Goal: Navigation & Orientation: Find specific page/section

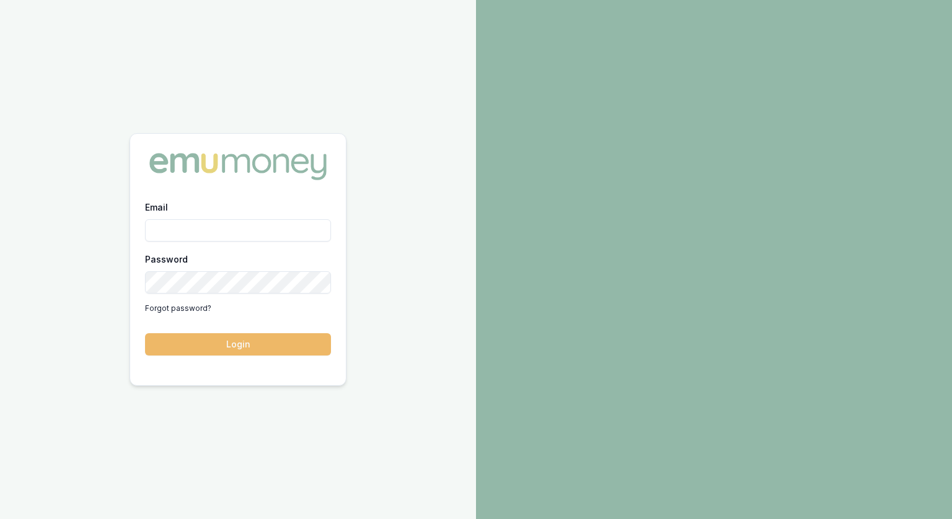
type input "[PERSON_NAME][EMAIL_ADDRESS][PERSON_NAME][DOMAIN_NAME]"
click at [298, 346] on button "Login" at bounding box center [238, 344] width 186 height 22
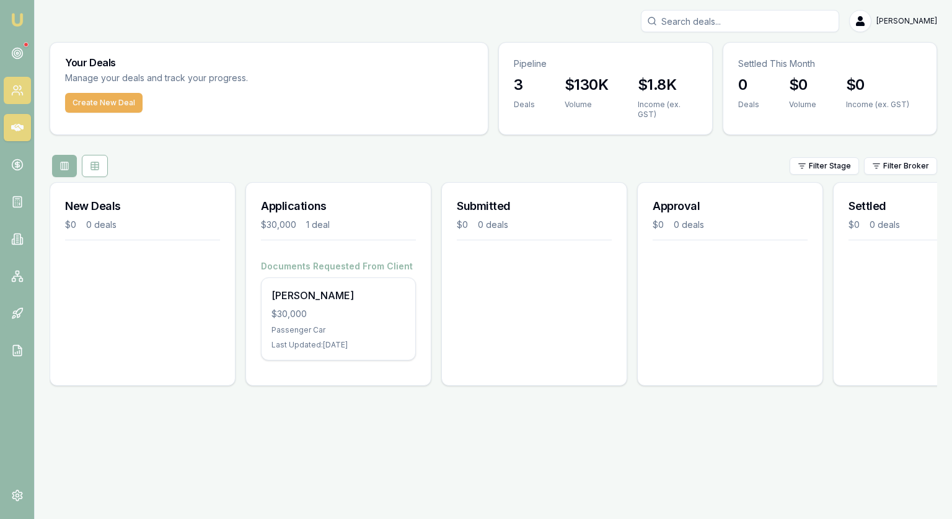
click at [15, 82] on link at bounding box center [17, 90] width 27 height 27
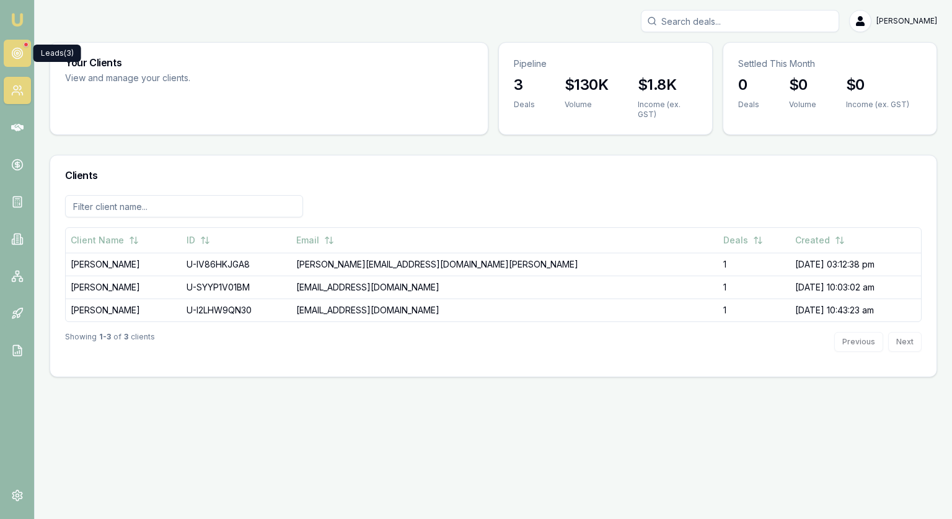
click at [14, 44] on link at bounding box center [17, 53] width 27 height 27
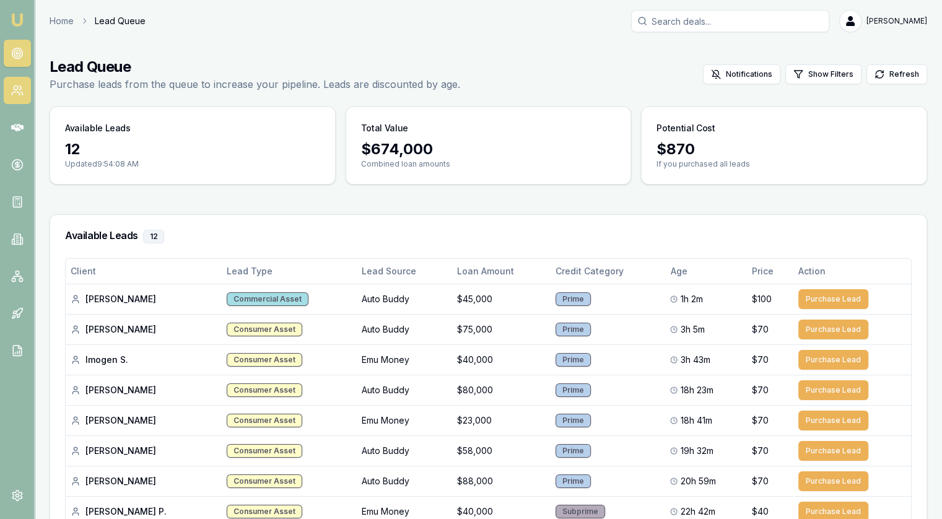
click at [22, 94] on icon at bounding box center [17, 90] width 12 height 12
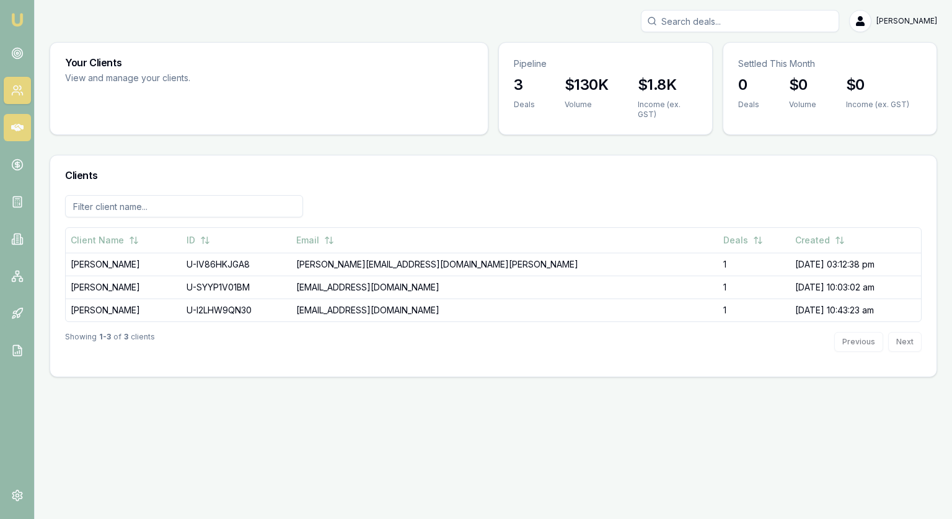
click at [15, 129] on icon at bounding box center [17, 127] width 12 height 7
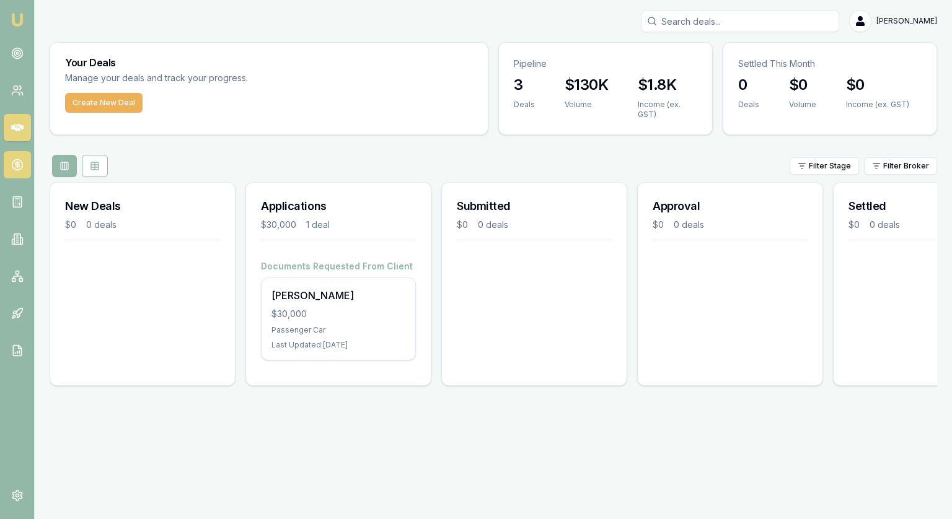
click at [20, 164] on icon at bounding box center [17, 165] width 12 height 12
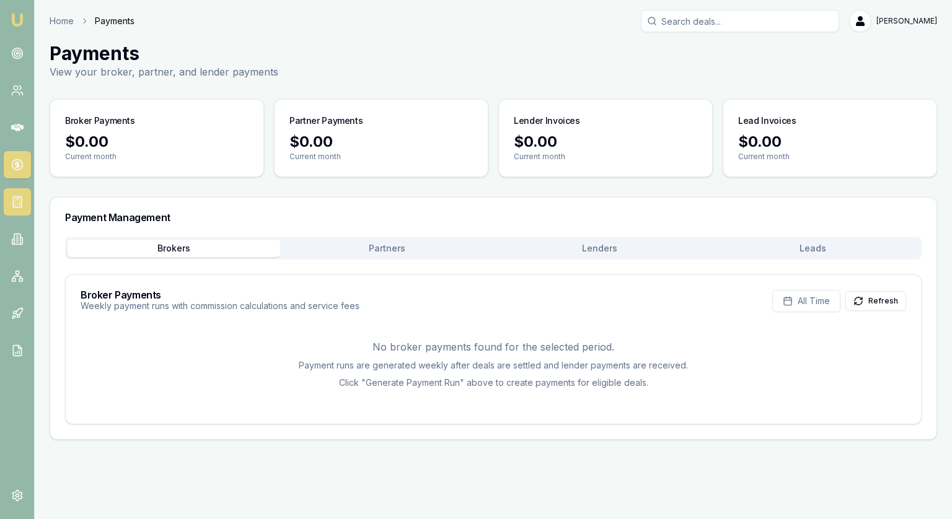
click at [19, 202] on icon at bounding box center [17, 202] width 12 height 12
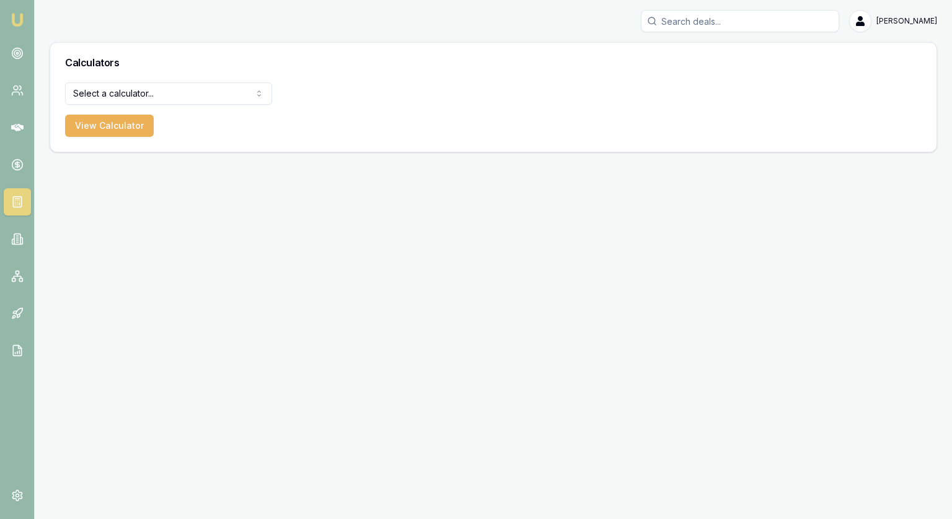
click at [162, 97] on html "[PERSON_NAME] [PERSON_NAME] Toggle Menu Calculators Select a calculator... Fina…" at bounding box center [476, 259] width 952 height 519
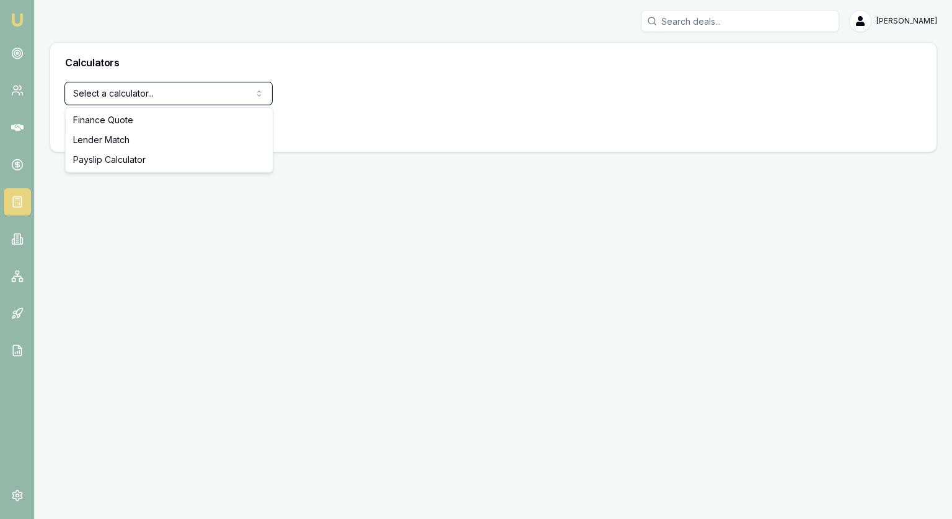
click at [162, 97] on html "[PERSON_NAME] [PERSON_NAME] Toggle Menu Calculators Select a calculator... Fina…" at bounding box center [476, 259] width 952 height 519
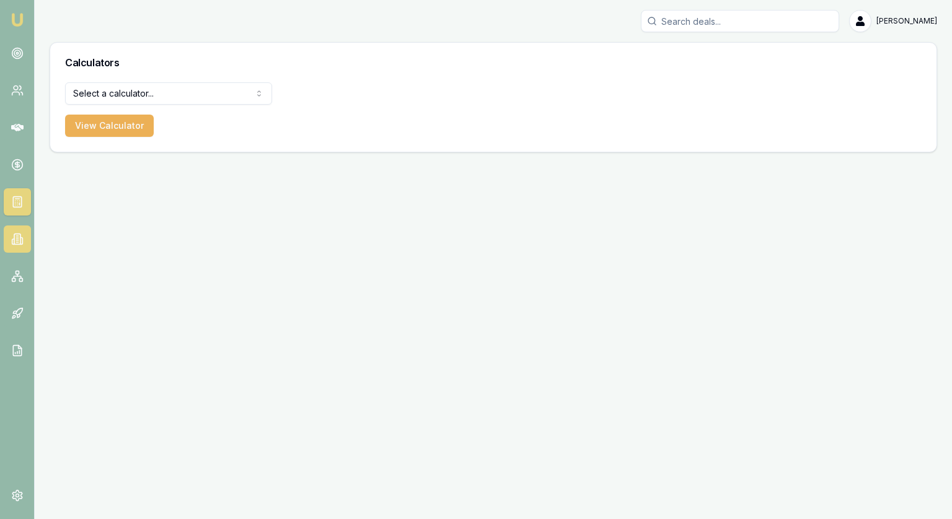
click at [20, 234] on icon at bounding box center [17, 239] width 6 height 11
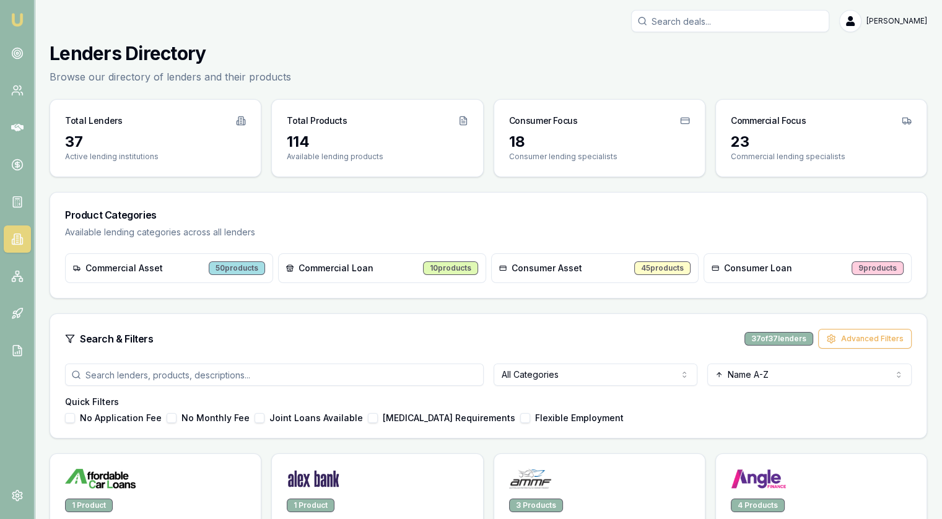
click at [904, 121] on icon at bounding box center [907, 121] width 10 height 10
click at [686, 121] on icon at bounding box center [685, 121] width 10 height 10
click at [461, 121] on icon at bounding box center [463, 121] width 10 height 10
click at [240, 125] on icon at bounding box center [241, 120] width 5 height 8
click at [9, 281] on link at bounding box center [17, 276] width 27 height 27
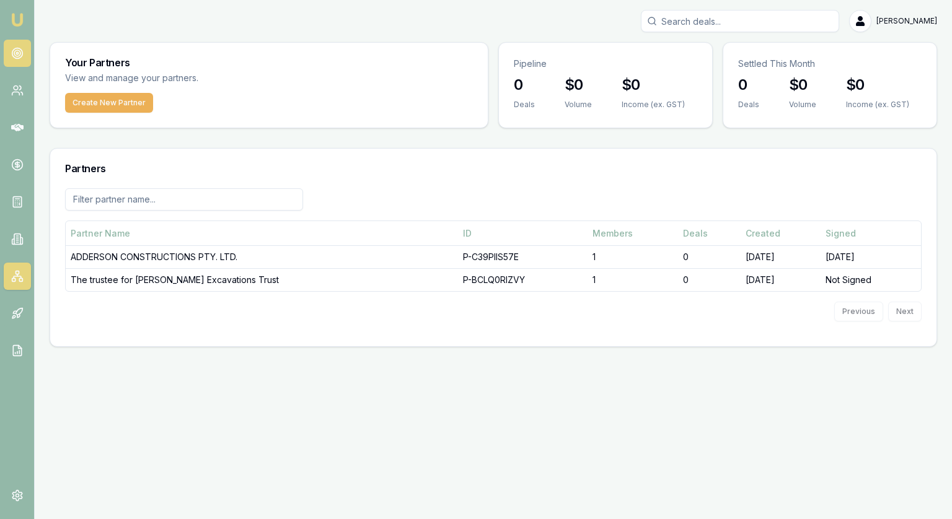
click at [12, 52] on circle at bounding box center [17, 53] width 11 height 11
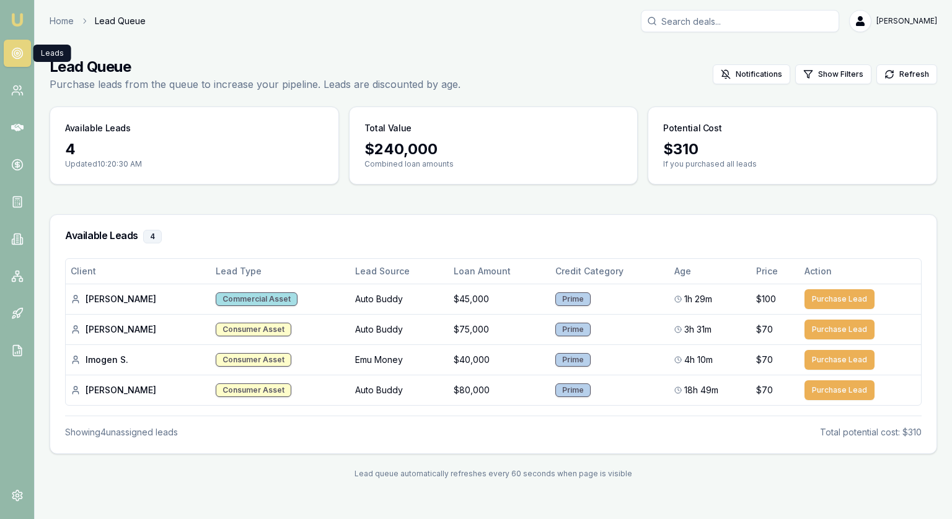
click at [20, 50] on icon at bounding box center [17, 53] width 12 height 12
click at [18, 281] on icon at bounding box center [17, 276] width 12 height 12
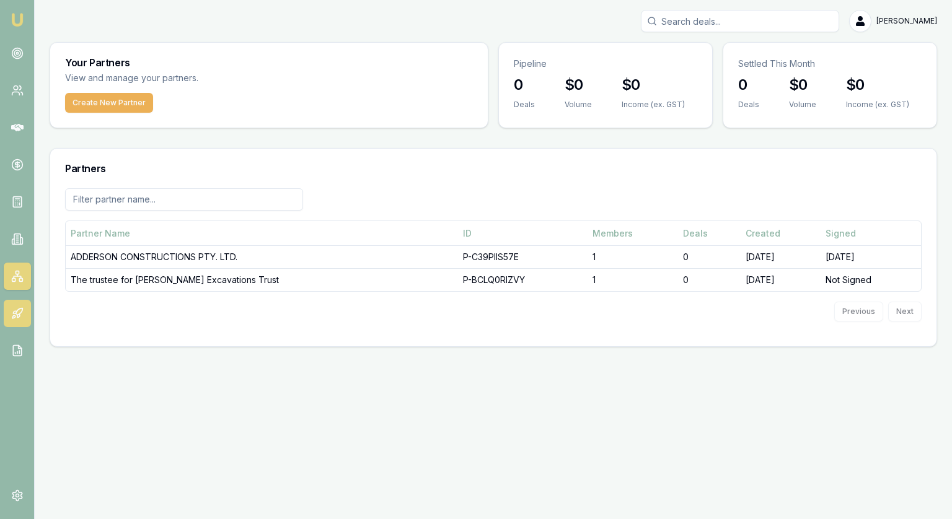
click at [15, 307] on icon at bounding box center [17, 313] width 12 height 12
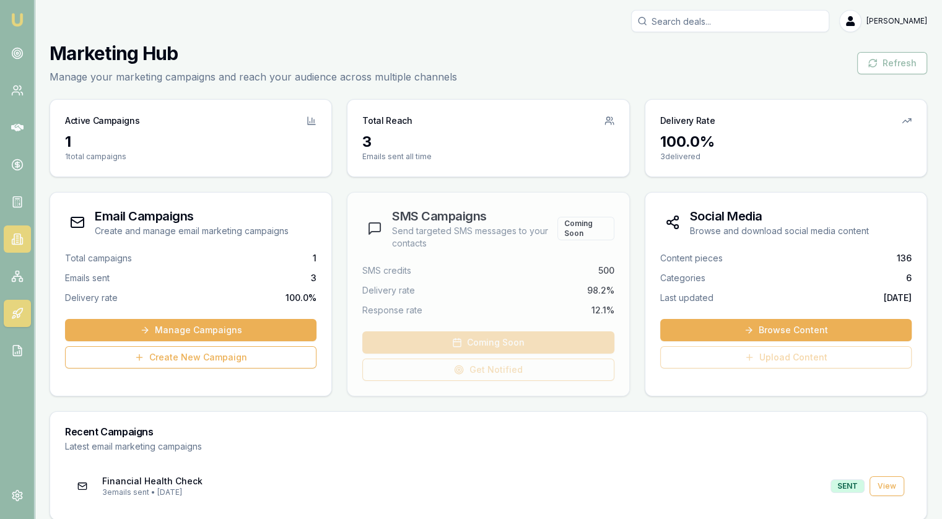
click at [12, 240] on icon at bounding box center [13, 241] width 2 height 5
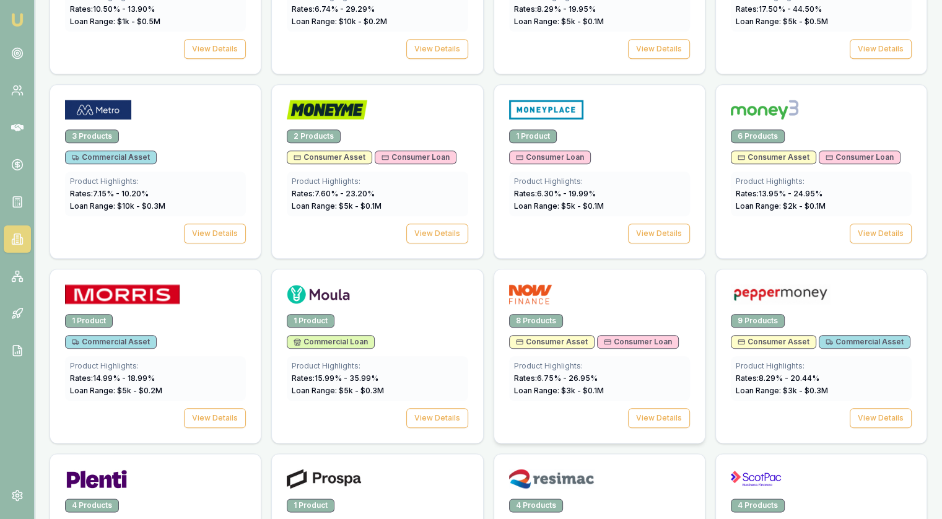
scroll to position [1735, 0]
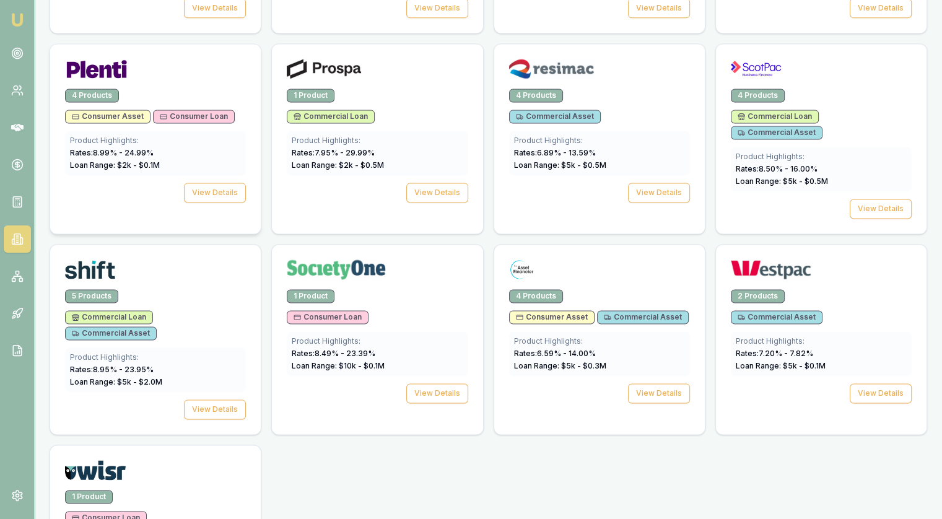
click at [117, 59] on img at bounding box center [96, 69] width 63 height 20
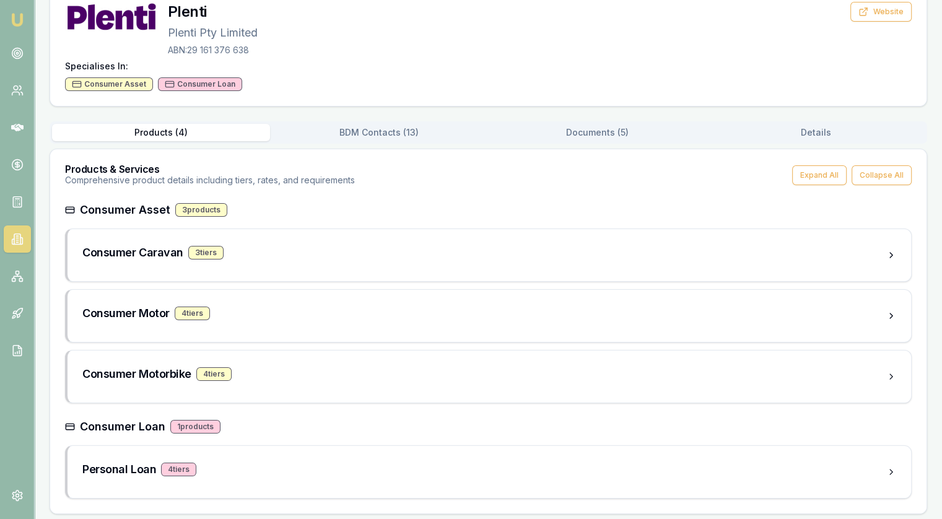
scroll to position [94, 0]
